Goal: Find contact information: Find contact information

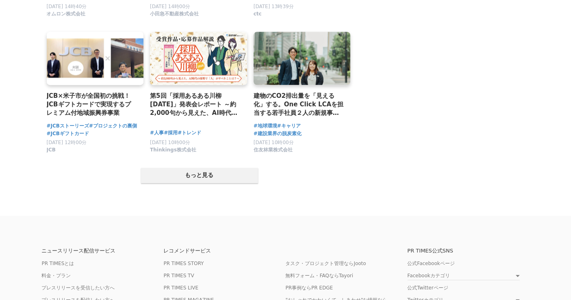
scroll to position [1579, 0]
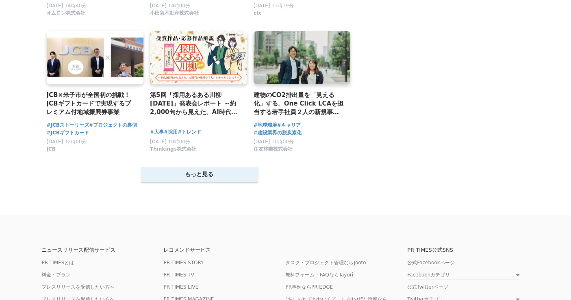
click at [216, 173] on button "もっと見る" at bounding box center [199, 174] width 117 height 15
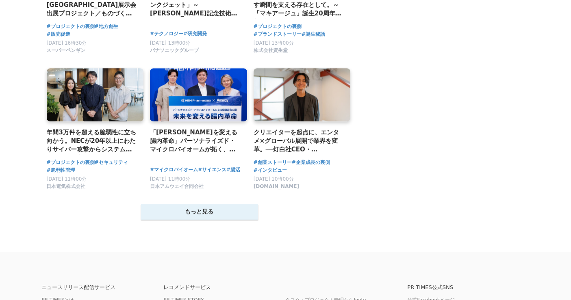
scroll to position [2358, 0]
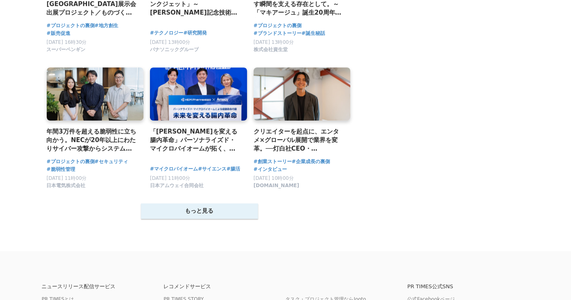
click at [207, 214] on button "もっと見る" at bounding box center [199, 210] width 117 height 15
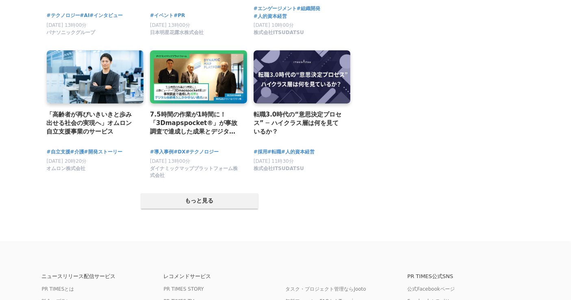
scroll to position [3207, 0]
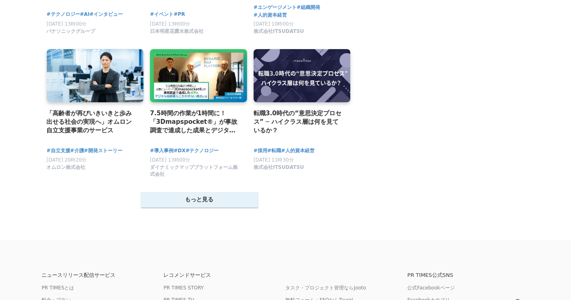
click at [198, 205] on button "もっと見る" at bounding box center [199, 199] width 117 height 15
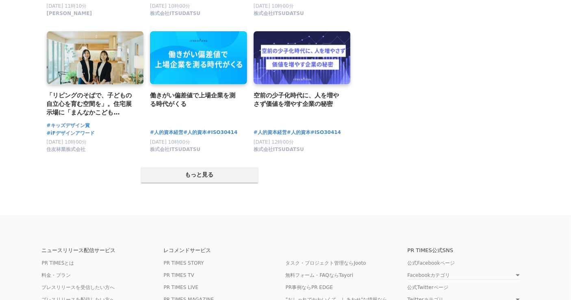
scroll to position [4062, 0]
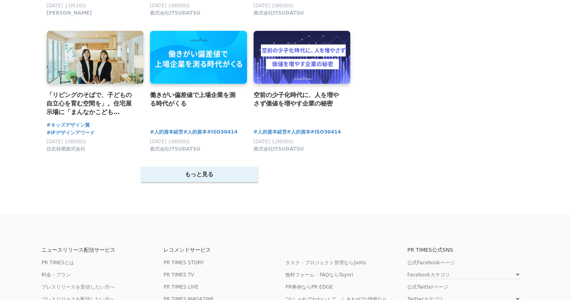
click at [200, 182] on button "もっと見る" at bounding box center [199, 174] width 117 height 15
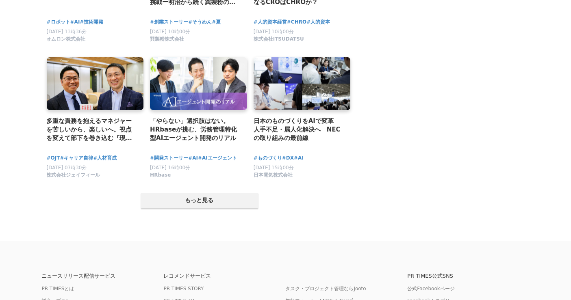
scroll to position [4861, 0]
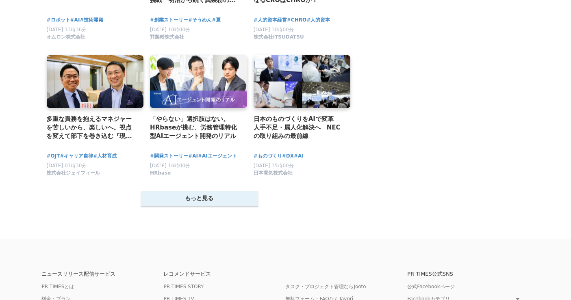
click at [209, 206] on button "もっと見る" at bounding box center [199, 198] width 117 height 15
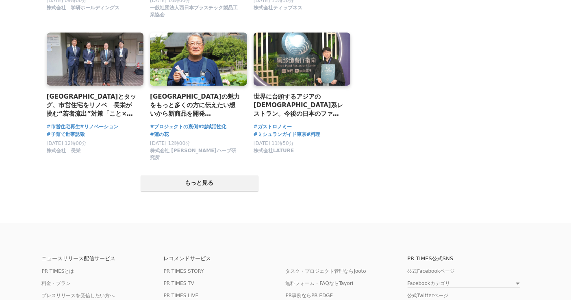
scroll to position [5708, 0]
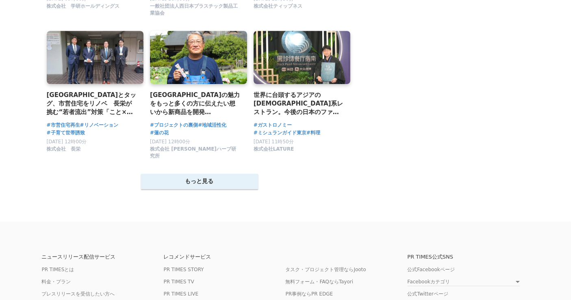
click at [220, 189] on button "もっと見る" at bounding box center [199, 181] width 117 height 15
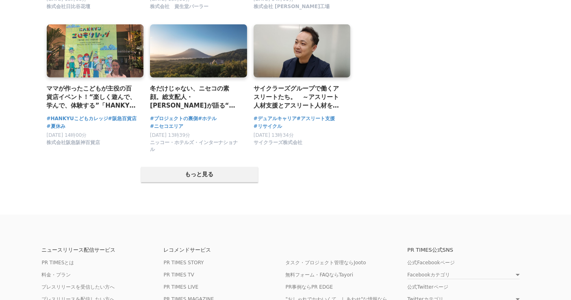
scroll to position [6552, 0]
click at [206, 182] on button "もっと見る" at bounding box center [199, 173] width 117 height 15
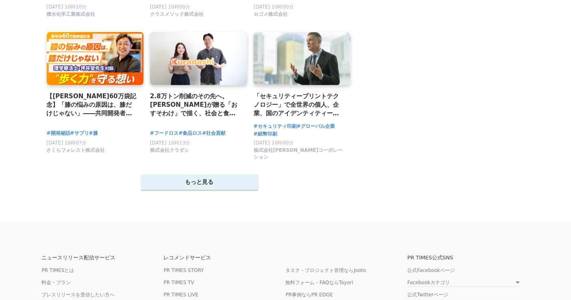
scroll to position [7367, 0]
click at [192, 190] on button "もっと見る" at bounding box center [199, 181] width 117 height 15
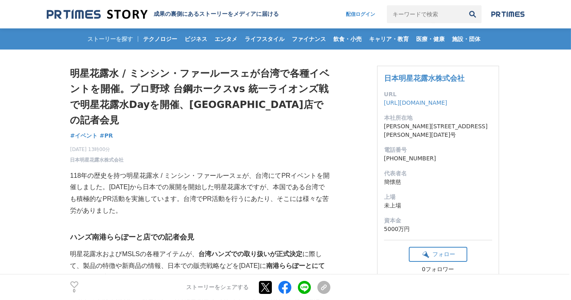
drag, startPoint x: 369, startPoint y: 77, endPoint x: 477, endPoint y: 77, distance: 108.0
copy div "日本明星花露水株式会社"
drag, startPoint x: 377, startPoint y: 144, endPoint x: 434, endPoint y: 148, distance: 57.0
click at [434, 148] on div "日本明星花露水株式会社 URL [URL][DOMAIN_NAME] 本社所在地 [PERSON_NAME][STREET_ADDRESS][PERSON_N…" at bounding box center [438, 179] width 122 height 226
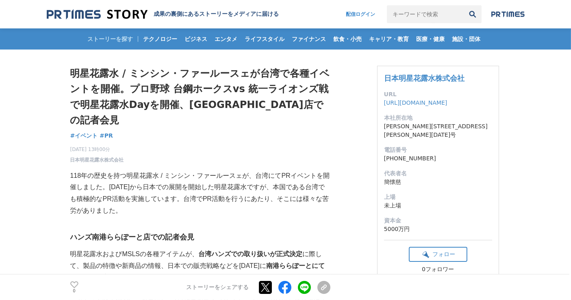
click at [434, 154] on dd "[PHONE_NUMBER]" at bounding box center [438, 158] width 108 height 9
drag, startPoint x: 383, startPoint y: 149, endPoint x: 433, endPoint y: 148, distance: 50.0
click at [433, 154] on dd "[PHONE_NUMBER]" at bounding box center [438, 158] width 108 height 9
copy dd "[PHONE_NUMBER]"
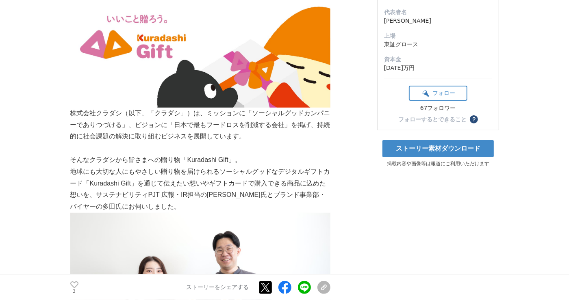
scroll to position [160, 0]
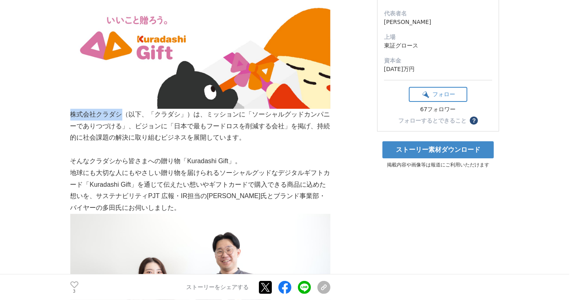
drag, startPoint x: 72, startPoint y: 118, endPoint x: 124, endPoint y: 114, distance: 52.1
click at [124, 114] on p "株式会社クラダシ（以下、「クラダシ」）は、ミッションに「ソーシャルグッドカンパニーでありつづける」、ビジョンに「日本で最もフードロスを削減する会社」を掲げ、持…" at bounding box center [200, 126] width 260 height 35
copy p "株式会社クラダシ"
click at [247, 178] on p "地球にも大切な人にもやさしい贈り物を届けられるソーシャルグッドなデジタルギフトカード「Kuradashi Gift」を通じて伝えたい想いやギフトカードで購入で…" at bounding box center [200, 190] width 260 height 47
drag, startPoint x: 71, startPoint y: 115, endPoint x: 120, endPoint y: 118, distance: 49.2
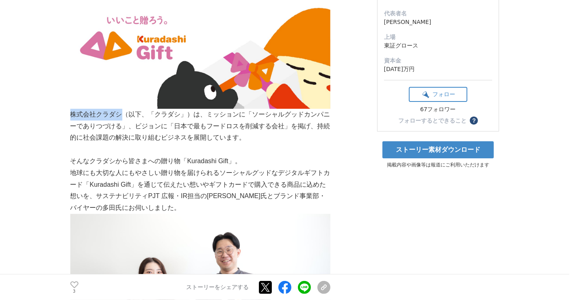
click at [120, 118] on p "株式会社クラダシ（以下、「クラダシ」）は、ミッションに「ソーシャルグッドカンパニーでありつづける」、ビジョンに「日本で最もフードロスを削減する会社」を掲げ、持…" at bounding box center [200, 126] width 260 height 35
copy p "株式会社クラダシ"
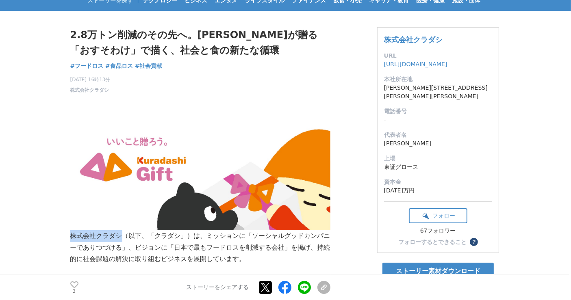
scroll to position [0, 0]
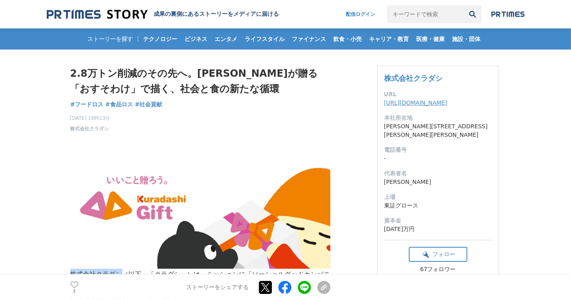
click at [402, 99] on link "https://corp.kuradashi.jp/" at bounding box center [415, 102] width 63 height 6
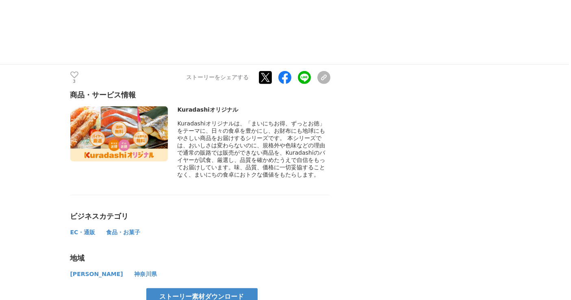
scroll to position [3743, 0]
